Goal: Navigation & Orientation: Find specific page/section

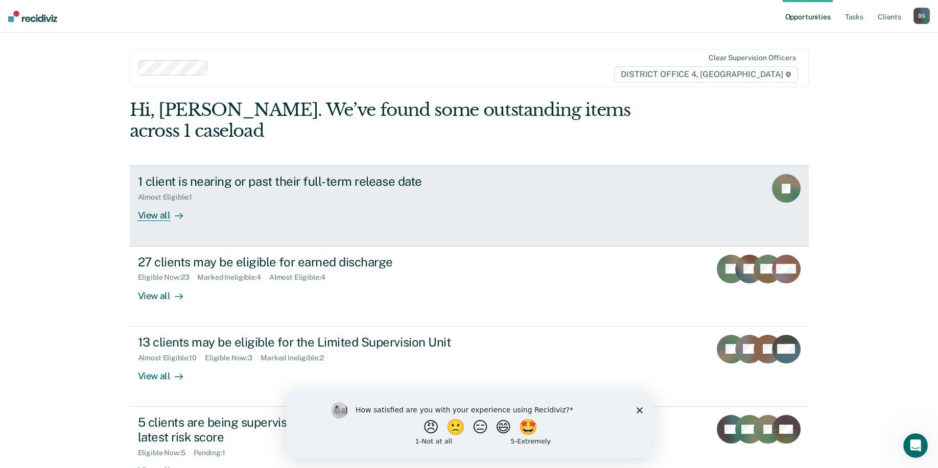
click at [158, 202] on div "View all" at bounding box center [166, 212] width 57 height 20
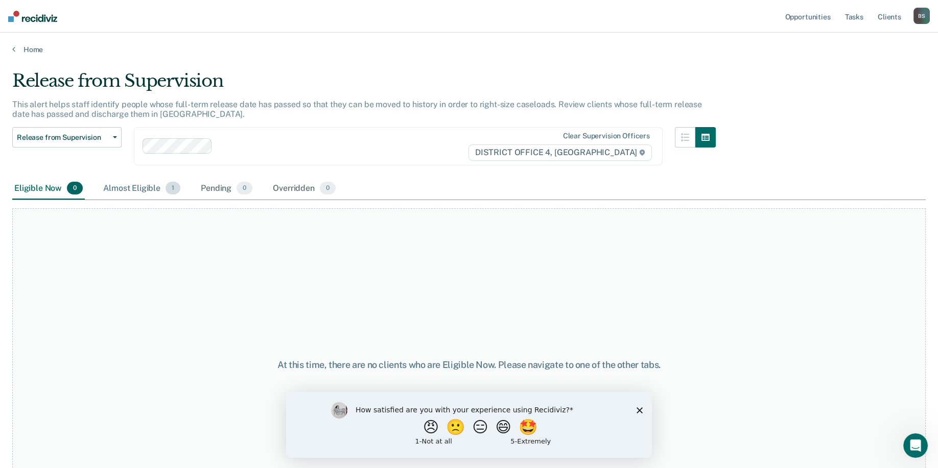
click at [136, 185] on div "Almost Eligible 1" at bounding box center [141, 189] width 81 height 22
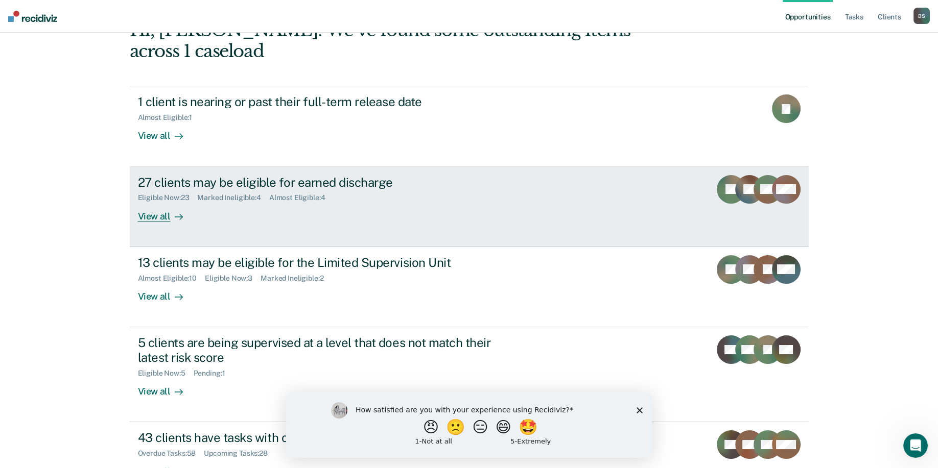
scroll to position [92, 0]
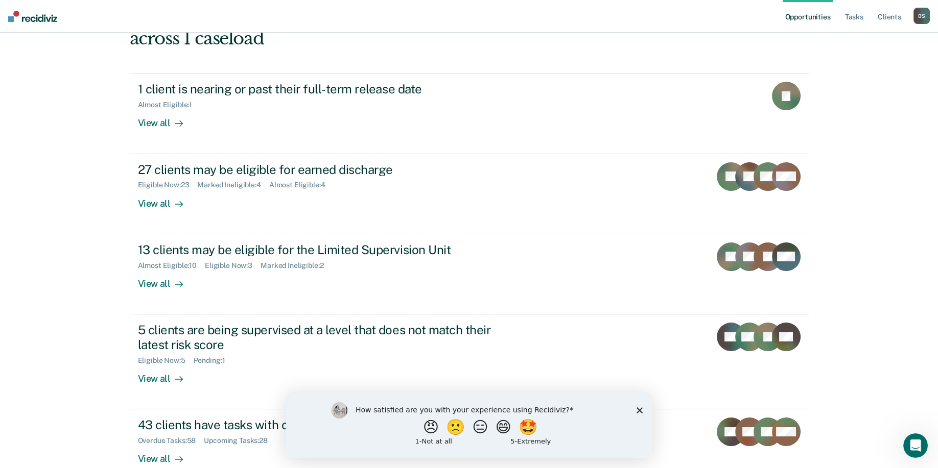
click at [637, 409] on icon "Close survey" at bounding box center [640, 410] width 6 height 6
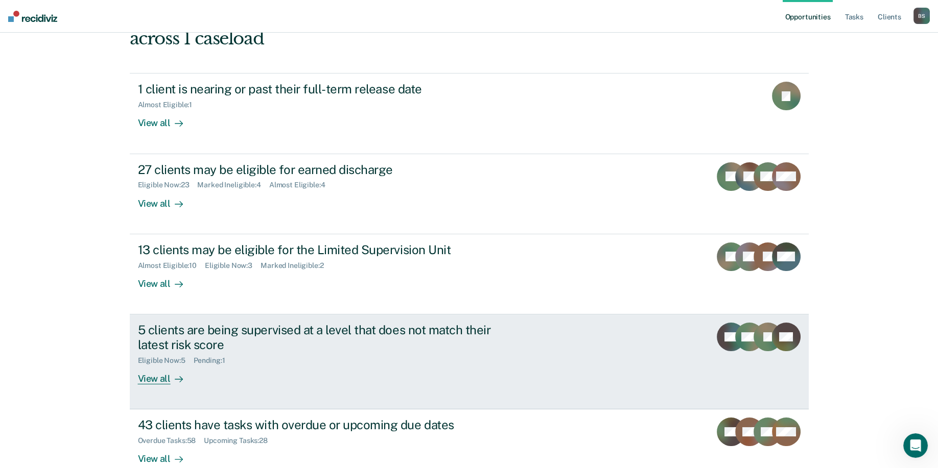
scroll to position [0, 0]
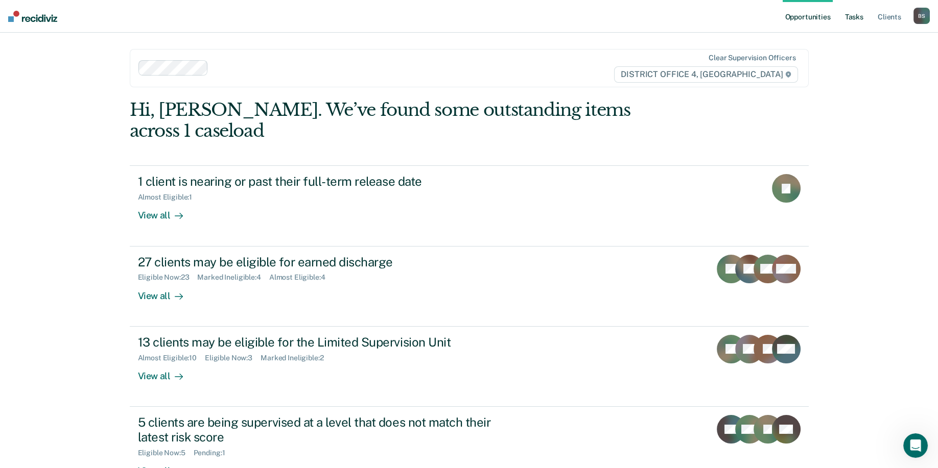
click at [853, 14] on link "Tasks" at bounding box center [854, 16] width 22 height 33
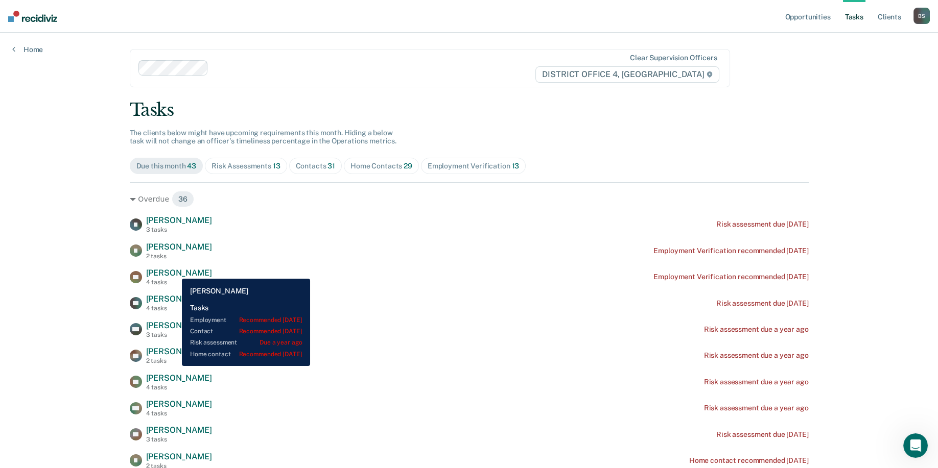
click at [174, 271] on span "[PERSON_NAME]" at bounding box center [179, 273] width 66 height 10
